Goal: Transaction & Acquisition: Download file/media

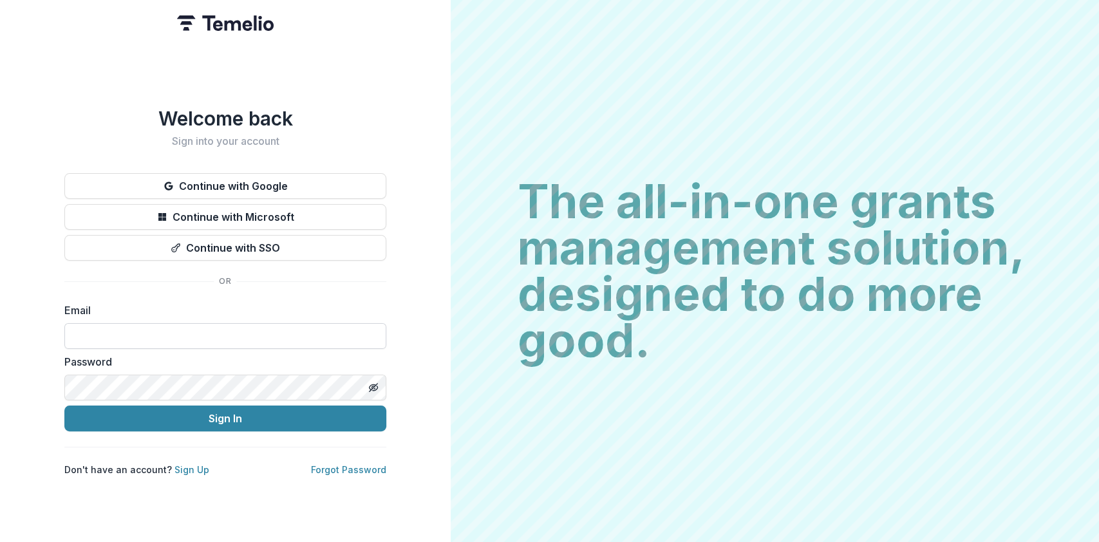
click at [122, 326] on input at bounding box center [225, 336] width 322 height 26
type input "**********"
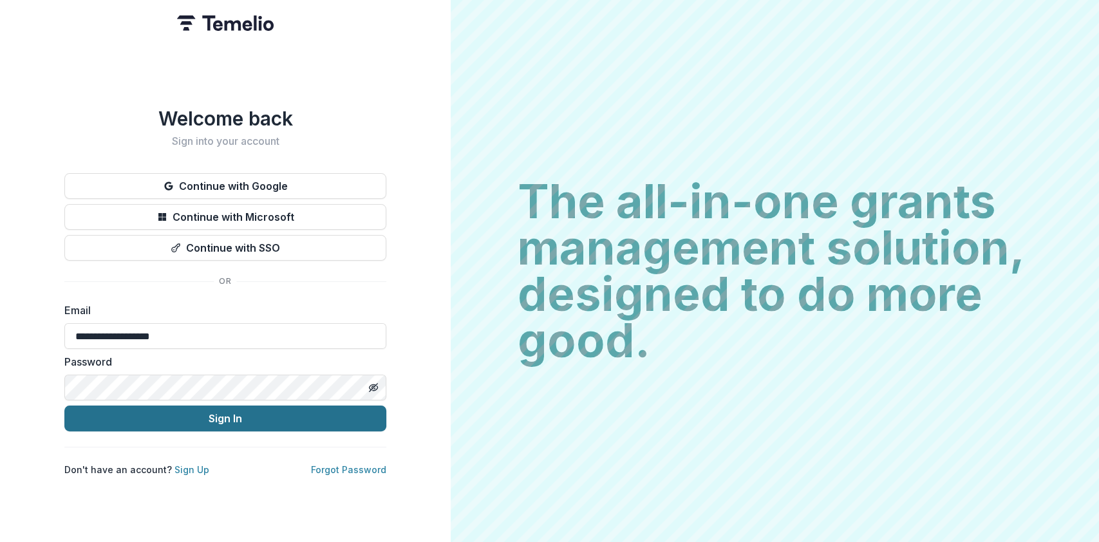
click at [219, 414] on button "Sign In" at bounding box center [225, 418] width 322 height 26
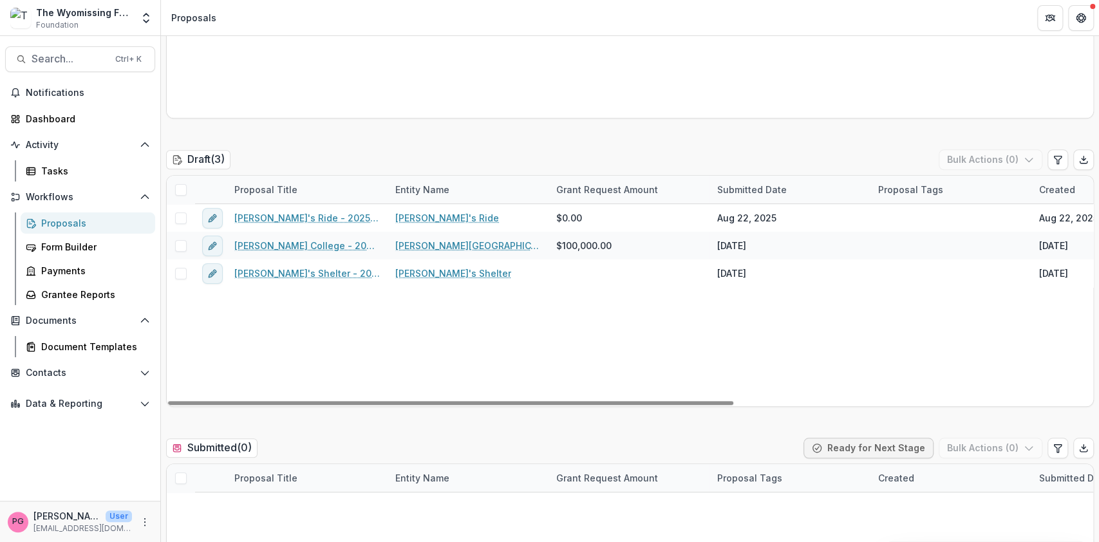
scroll to position [622, 0]
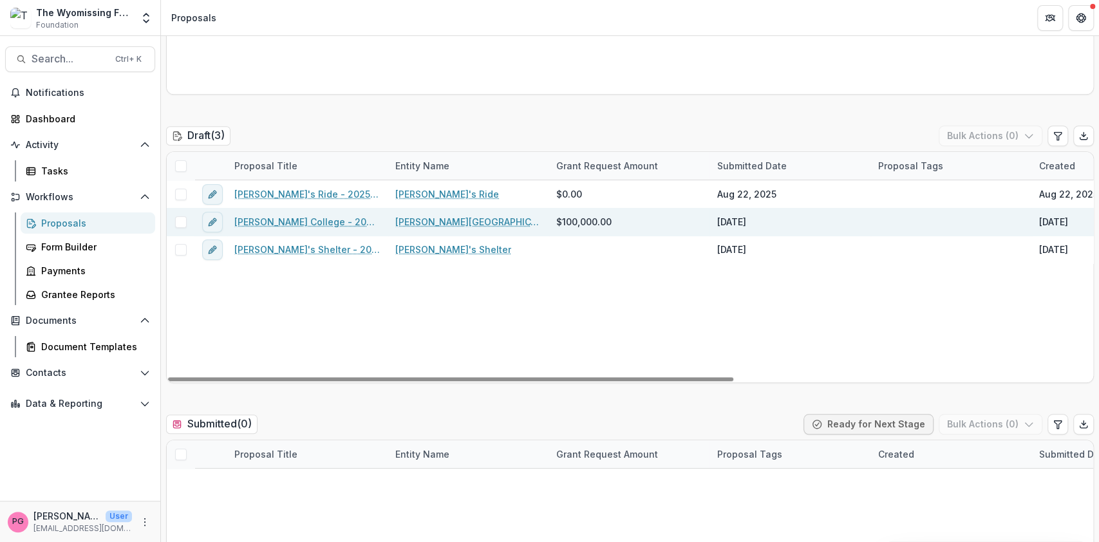
click at [320, 216] on link "[PERSON_NAME] College - 2025 - Letter of Intent" at bounding box center [306, 222] width 145 height 14
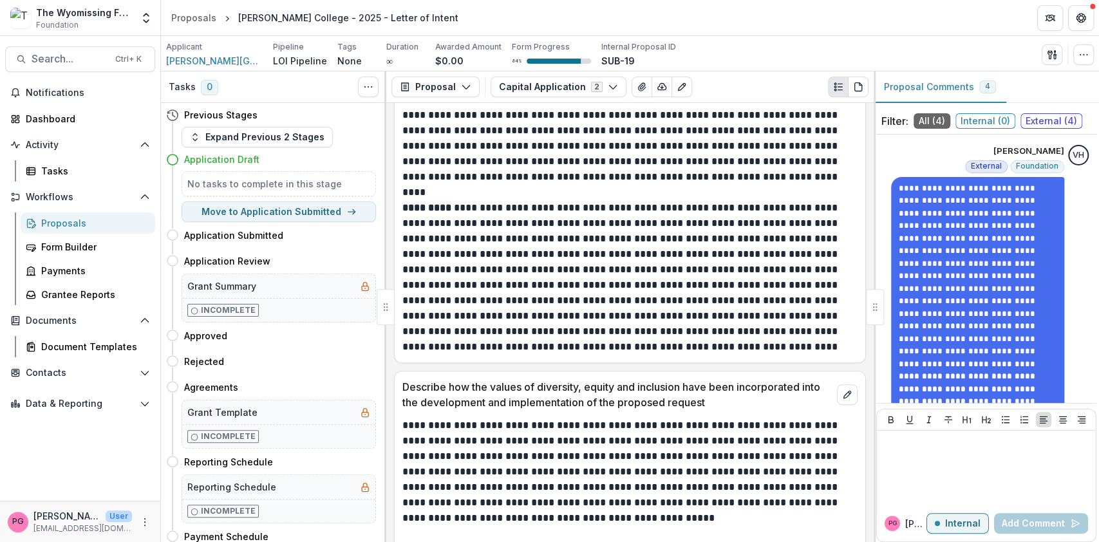
scroll to position [3424, 0]
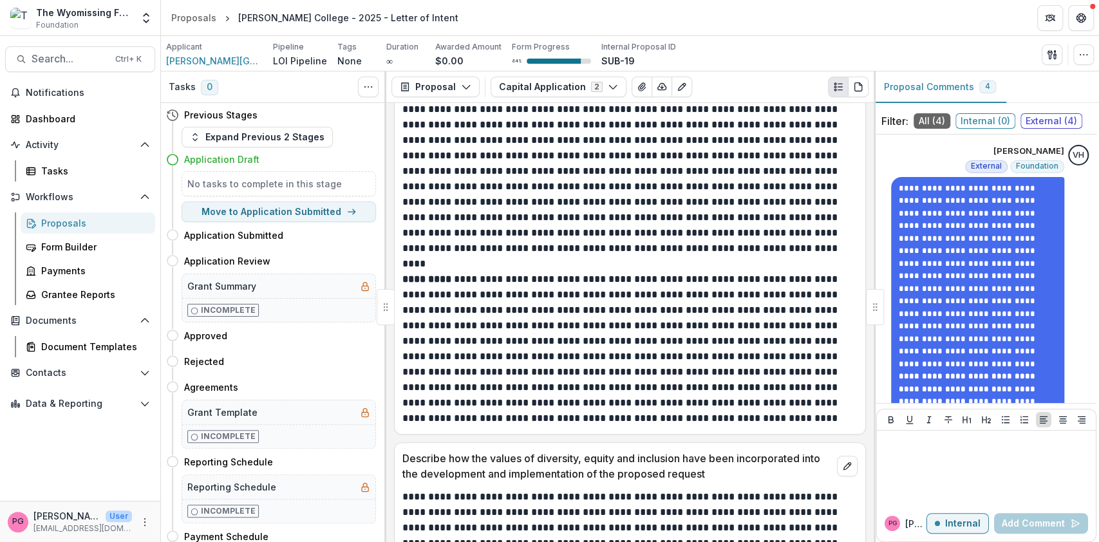
click at [68, 216] on div "Proposals" at bounding box center [93, 223] width 104 height 14
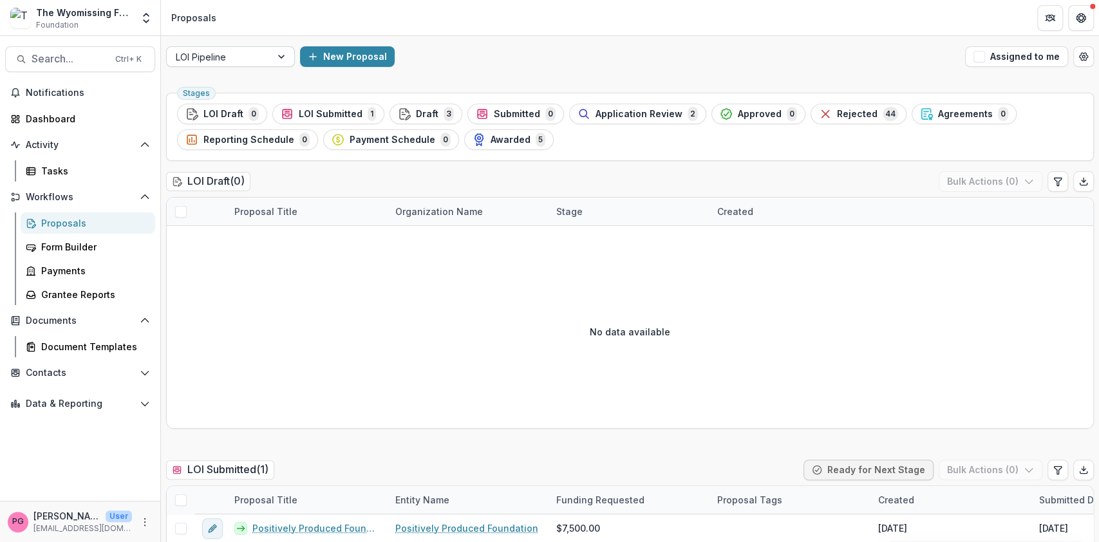
click at [283, 54] on div at bounding box center [282, 56] width 23 height 19
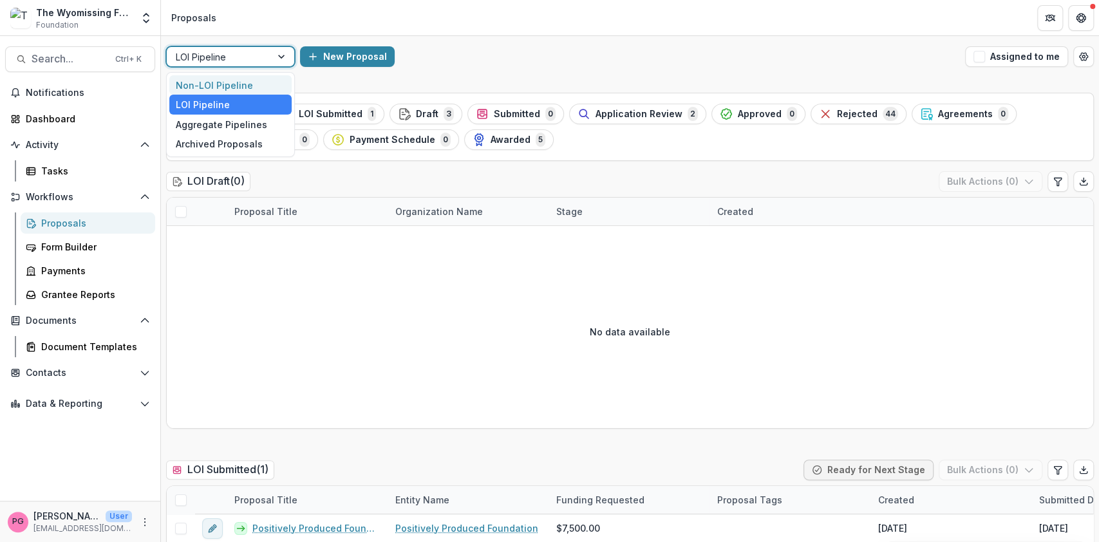
click at [252, 81] on div "Non-LOI Pipeline" at bounding box center [230, 85] width 122 height 20
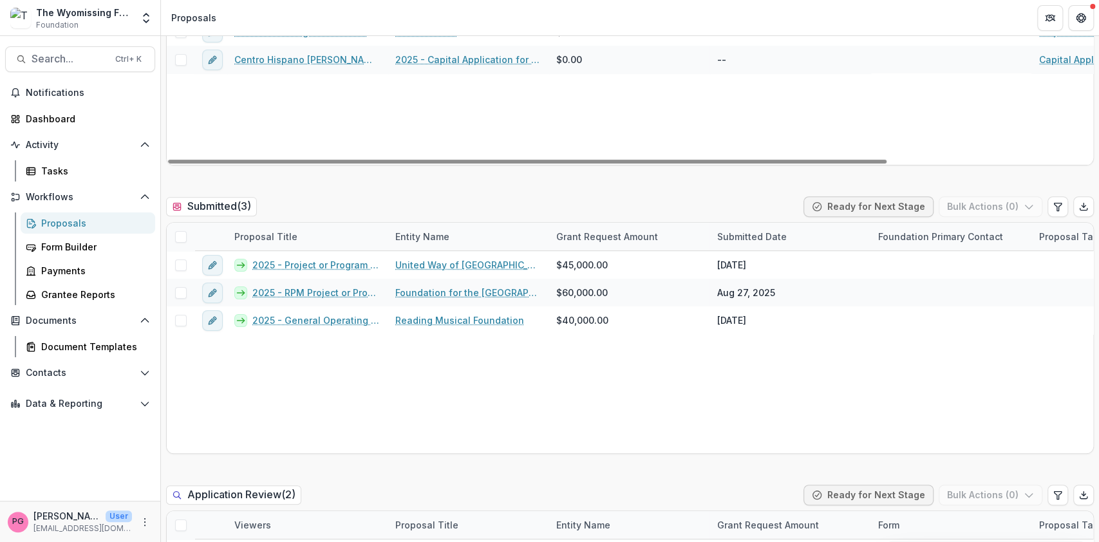
scroll to position [264, 0]
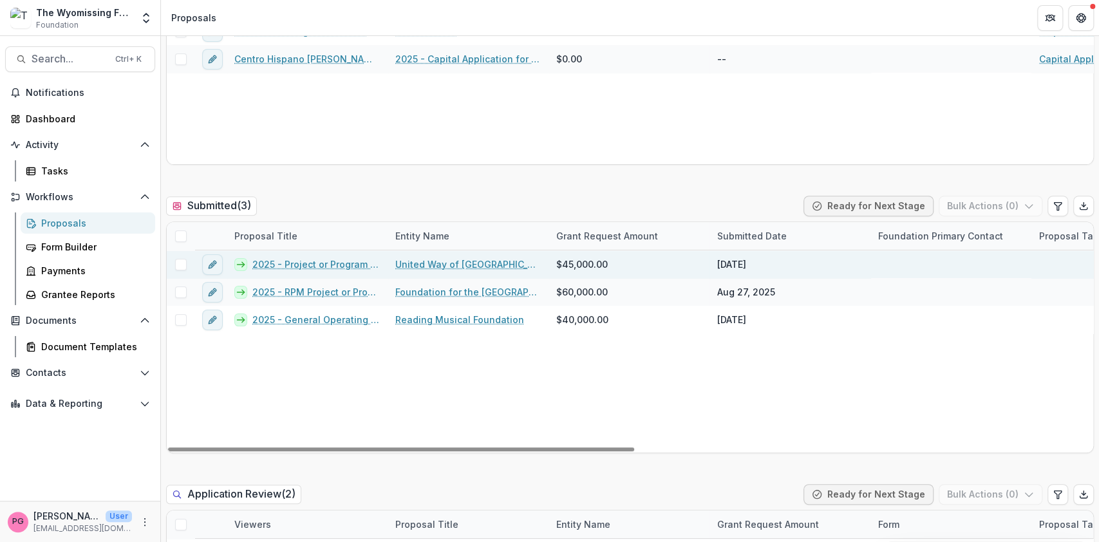
click at [320, 259] on link "2025 - Project or Program Application - 211 Berks" at bounding box center [315, 264] width 127 height 14
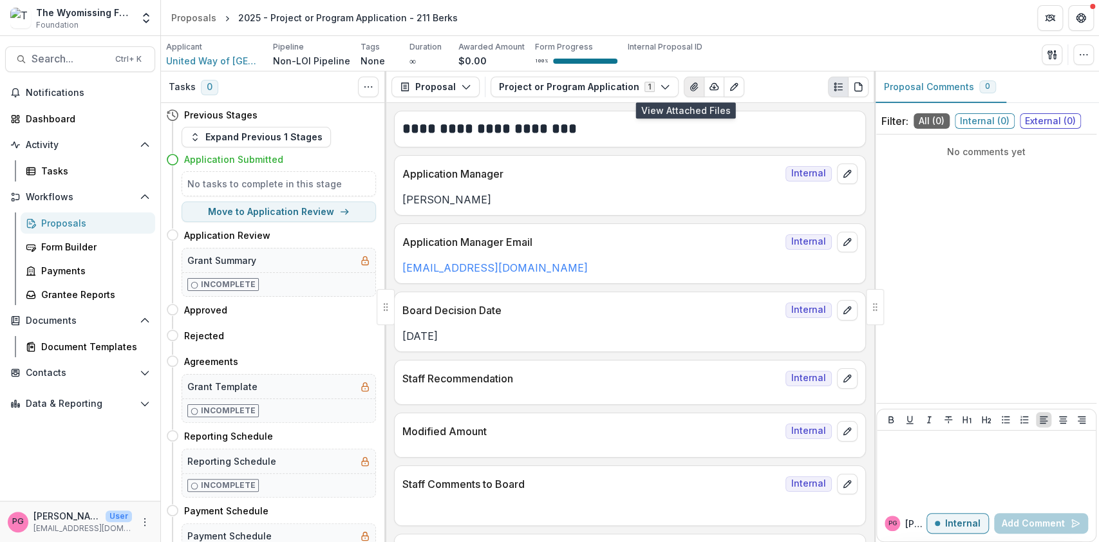
click at [689, 85] on icon "View Attached Files" at bounding box center [694, 87] width 10 height 10
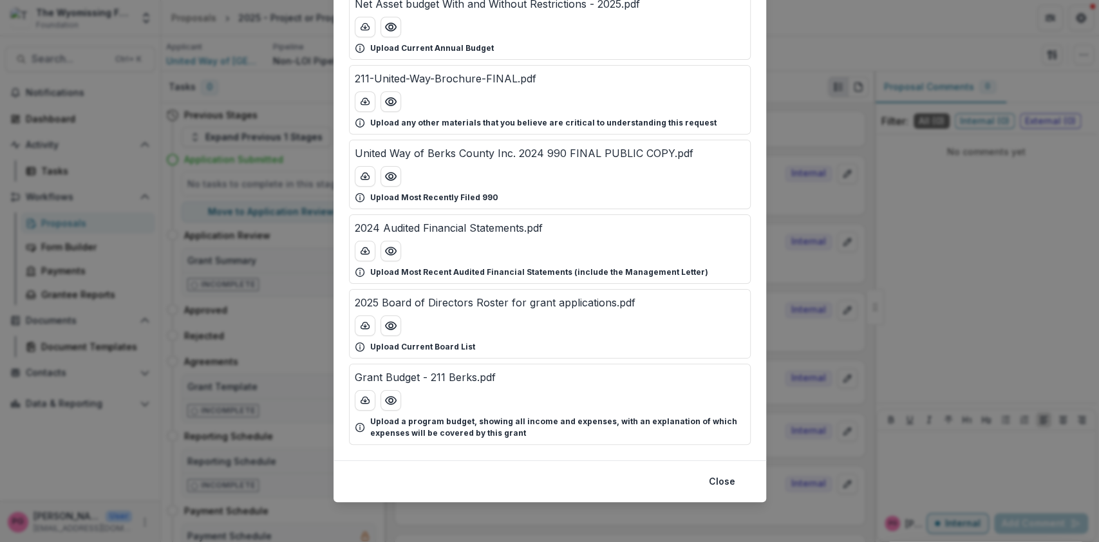
scroll to position [105, 0]
click at [362, 396] on icon "download-button" at bounding box center [365, 400] width 10 height 10
click at [710, 474] on button "Close" at bounding box center [722, 481] width 42 height 21
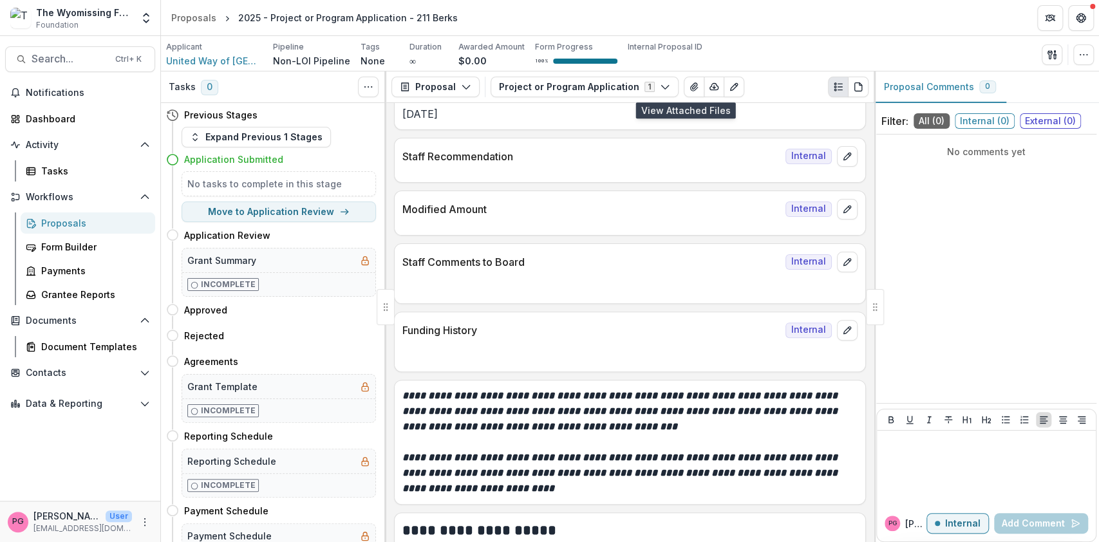
scroll to position [223, 0]
click at [709, 82] on icon "button" at bounding box center [714, 87] width 10 height 10
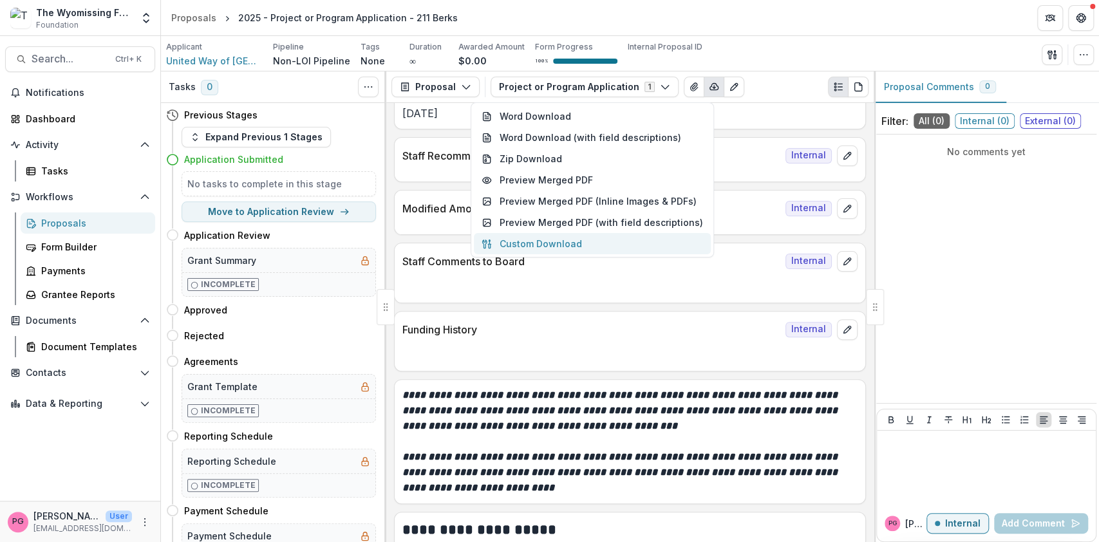
click at [539, 246] on button "Custom Download" at bounding box center [592, 243] width 237 height 21
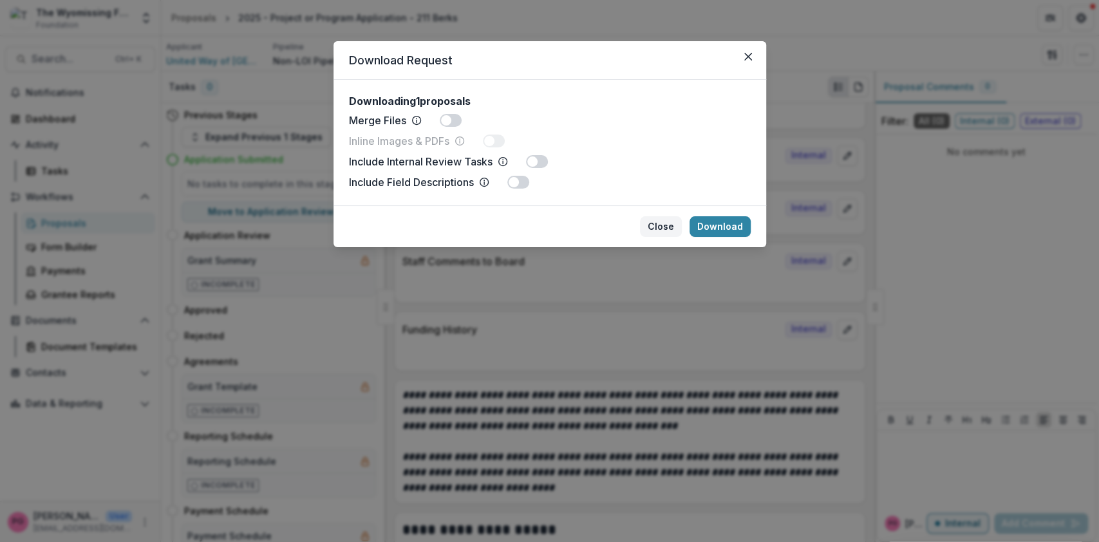
click at [664, 226] on button "Close" at bounding box center [661, 226] width 42 height 21
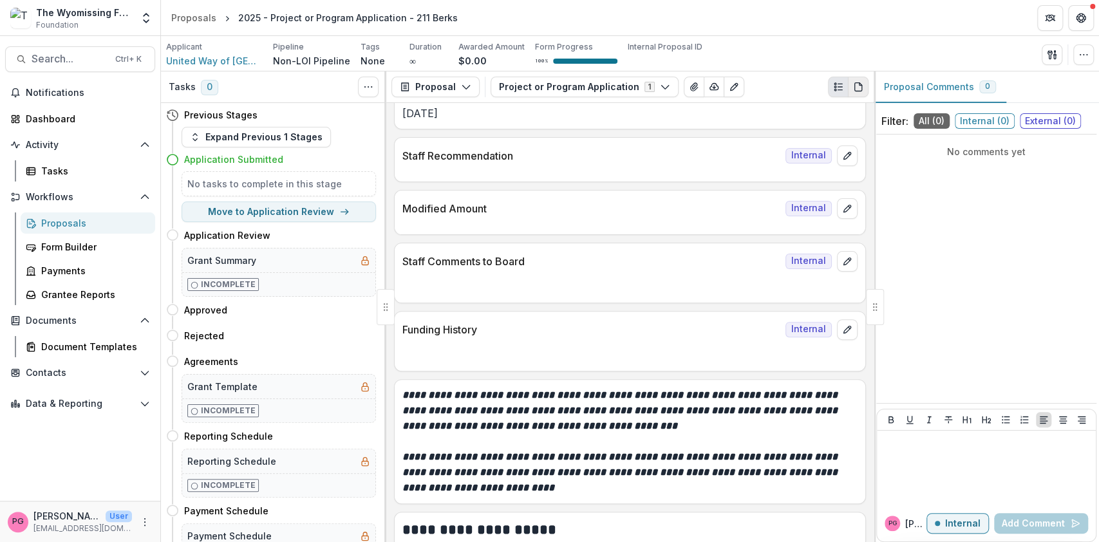
click at [860, 85] on icon "PDF view" at bounding box center [860, 84] width 3 height 3
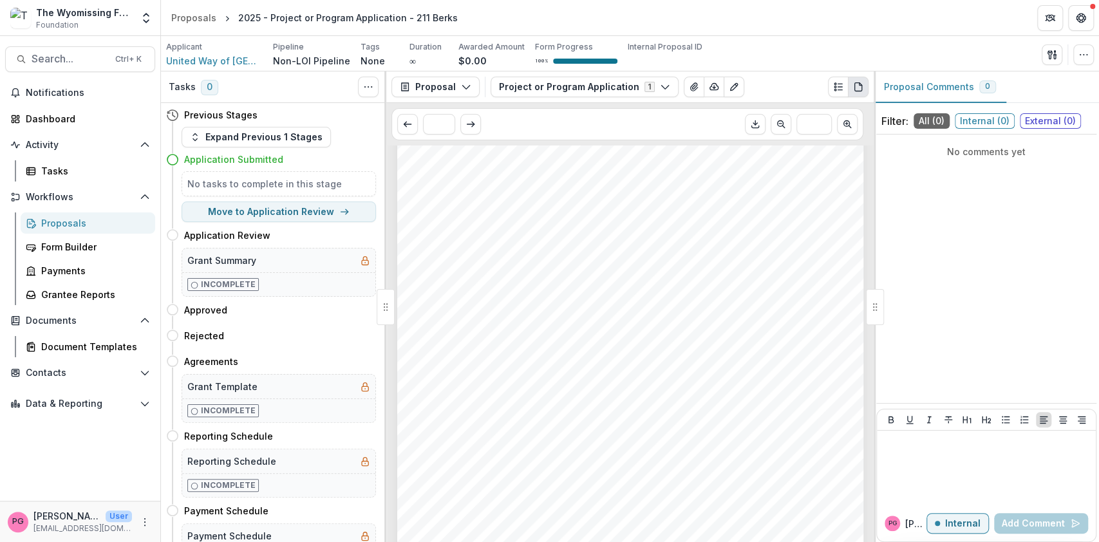
scroll to position [5607, 0]
click at [762, 126] on button "Download PDF" at bounding box center [755, 124] width 21 height 21
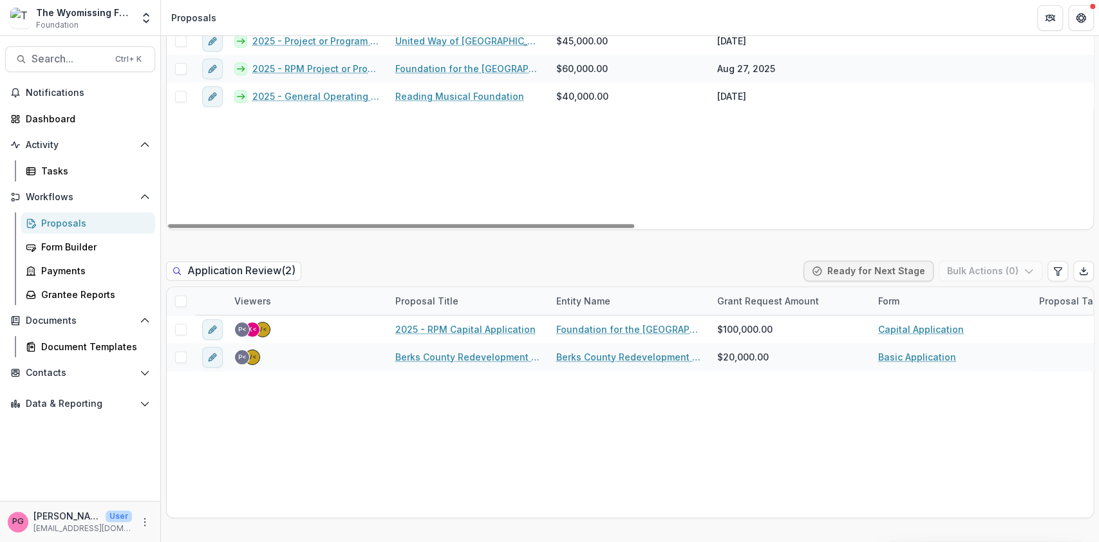
scroll to position [487, 0]
